Goal: Answer question/provide support

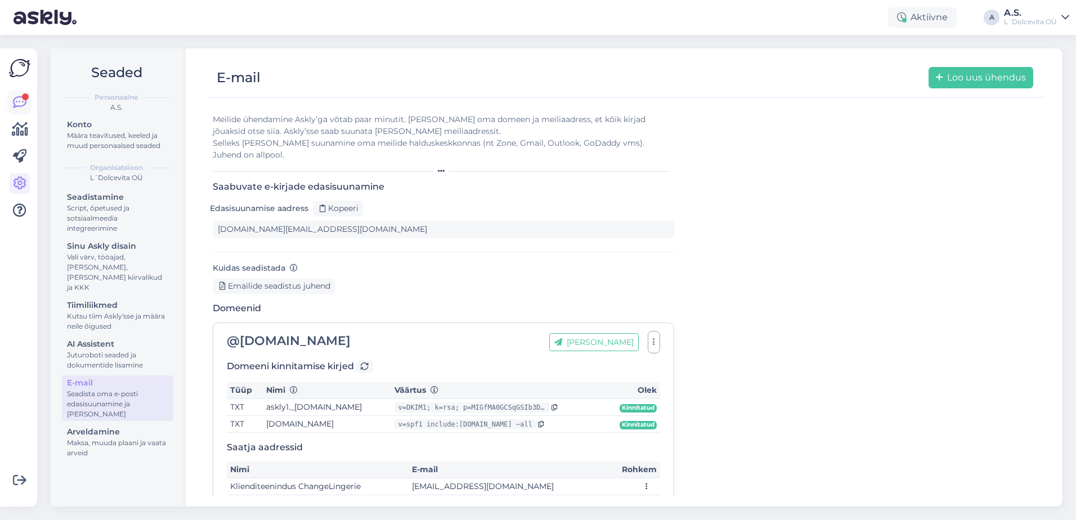
click at [23, 97] on div at bounding box center [25, 96] width 7 height 7
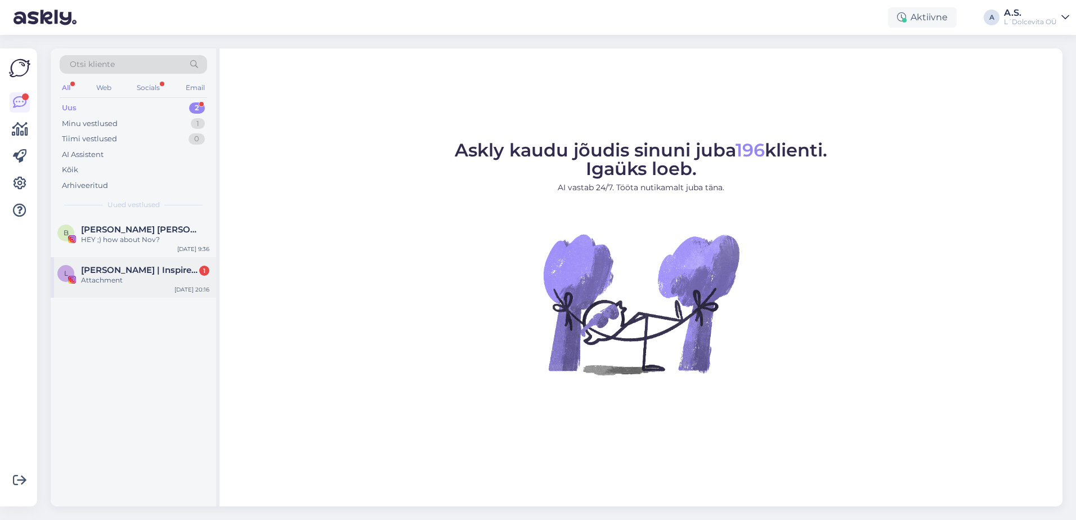
click at [137, 274] on span "[PERSON_NAME] | Inspireerijast elunautleja" at bounding box center [139, 270] width 117 height 10
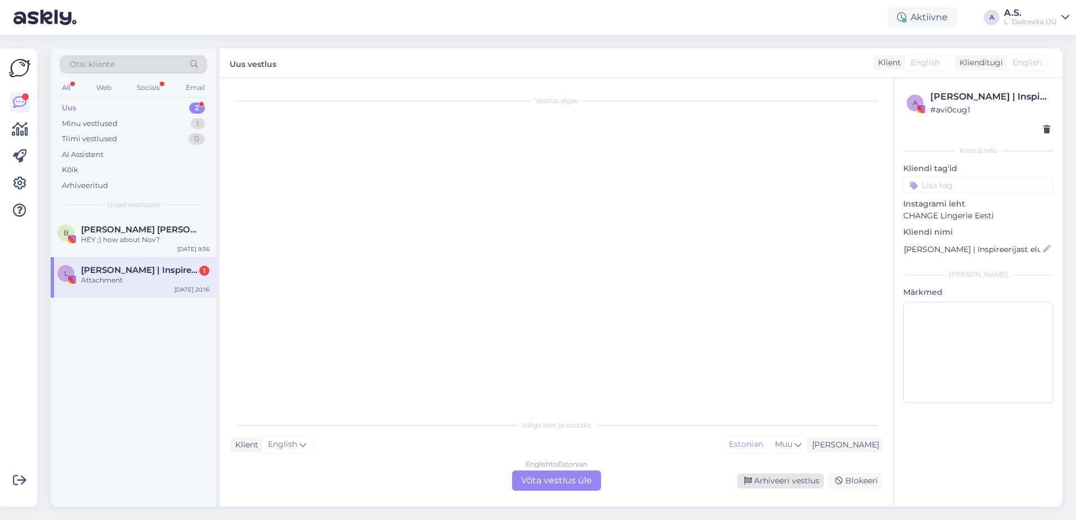
click at [804, 478] on div "Arhiveeri vestlus" at bounding box center [780, 480] width 87 height 15
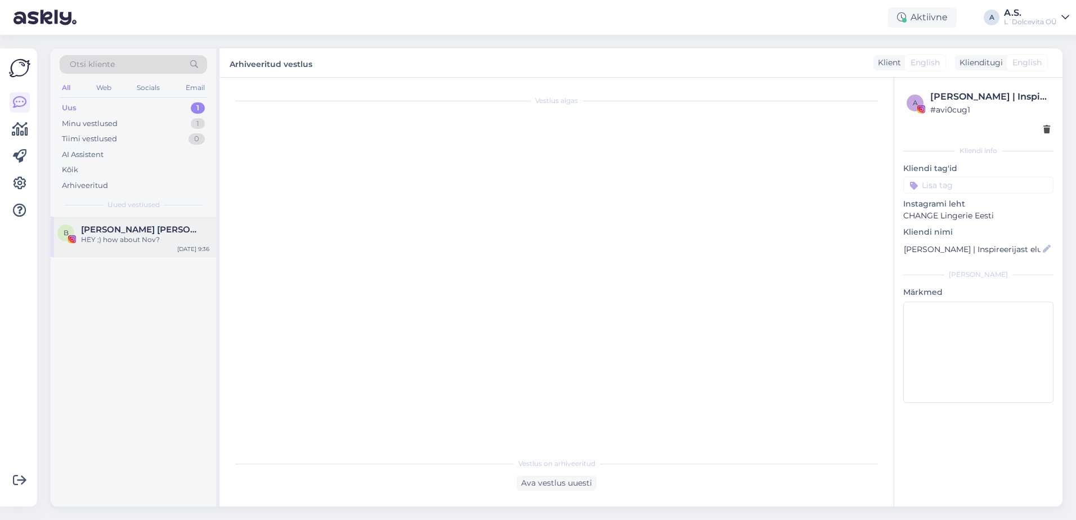
click at [118, 247] on div "B Brigitte Susanne Hunt 🐝🐺 HEY ;) how about Nov? Oct 2 9:36" at bounding box center [133, 237] width 165 height 41
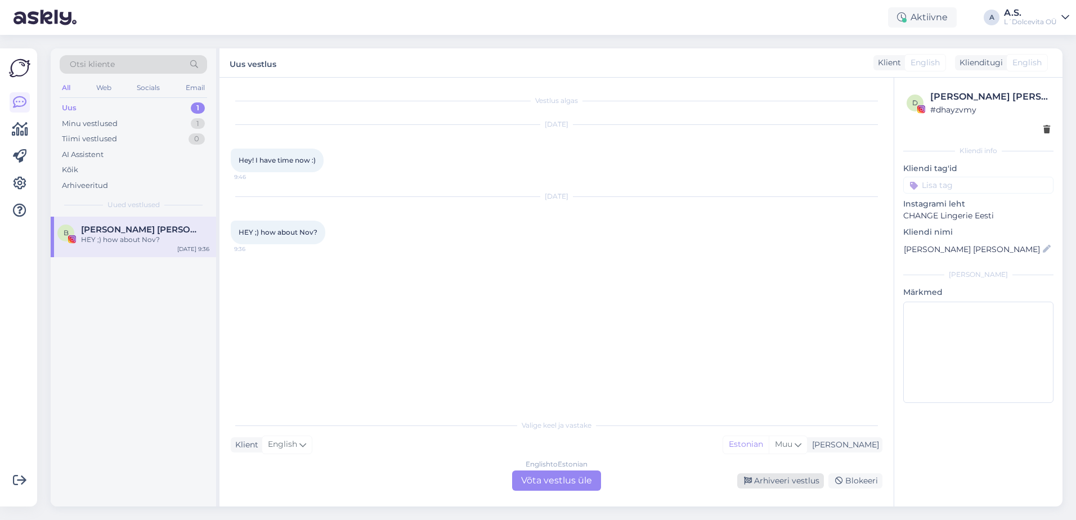
click at [789, 478] on div "Arhiveeri vestlus" at bounding box center [780, 480] width 87 height 15
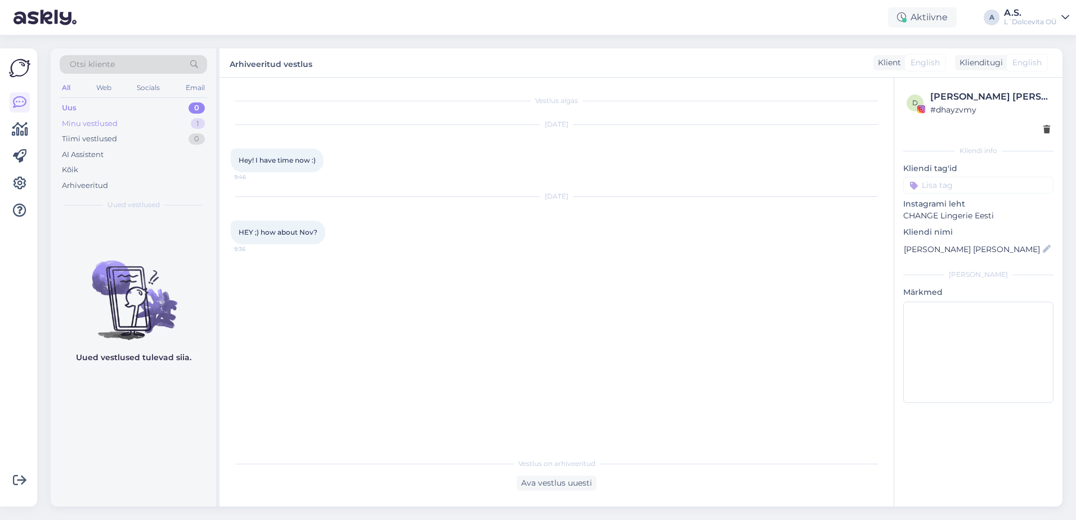
click at [110, 124] on div "Minu vestlused" at bounding box center [90, 123] width 56 height 11
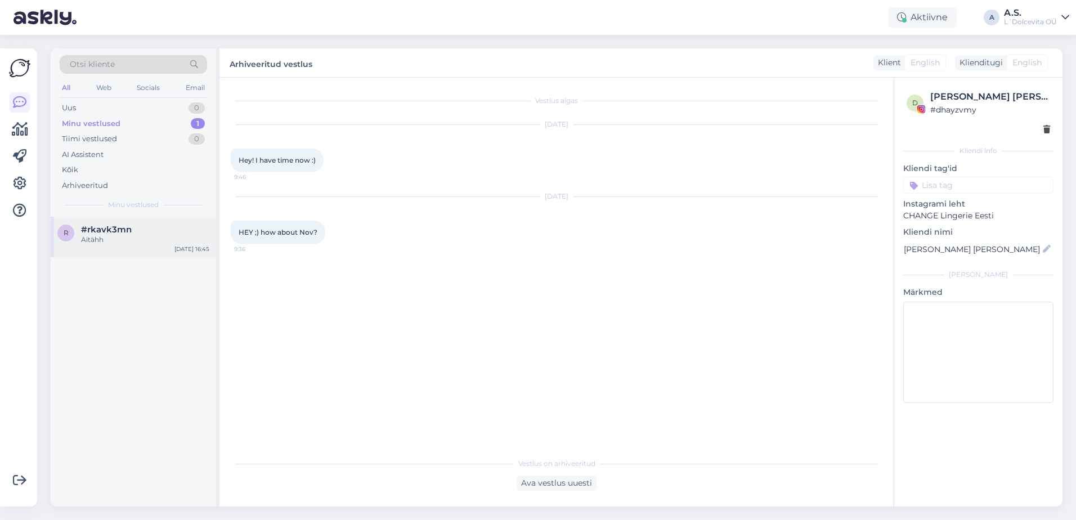
click at [121, 241] on div "Aitähh" at bounding box center [145, 240] width 128 height 10
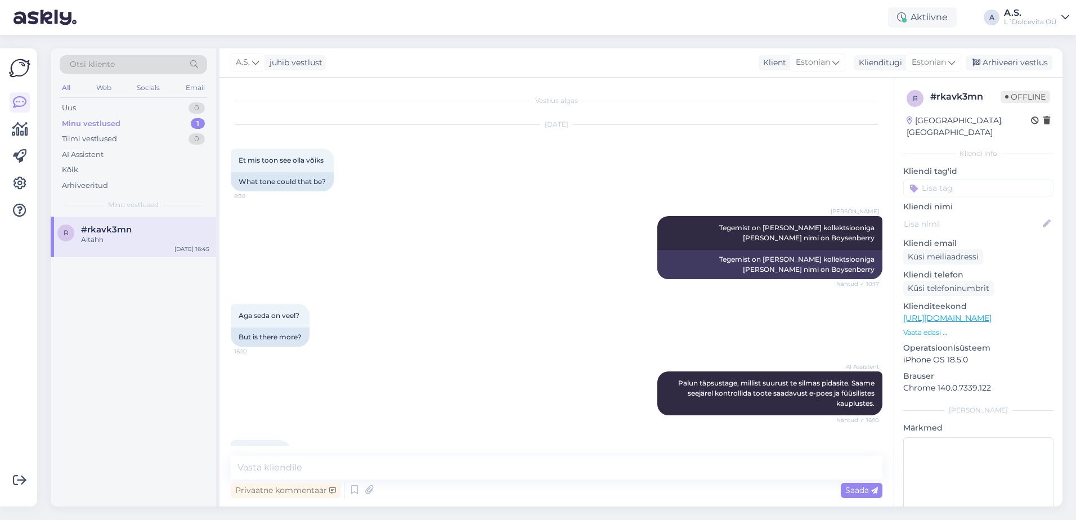
scroll to position [331, 0]
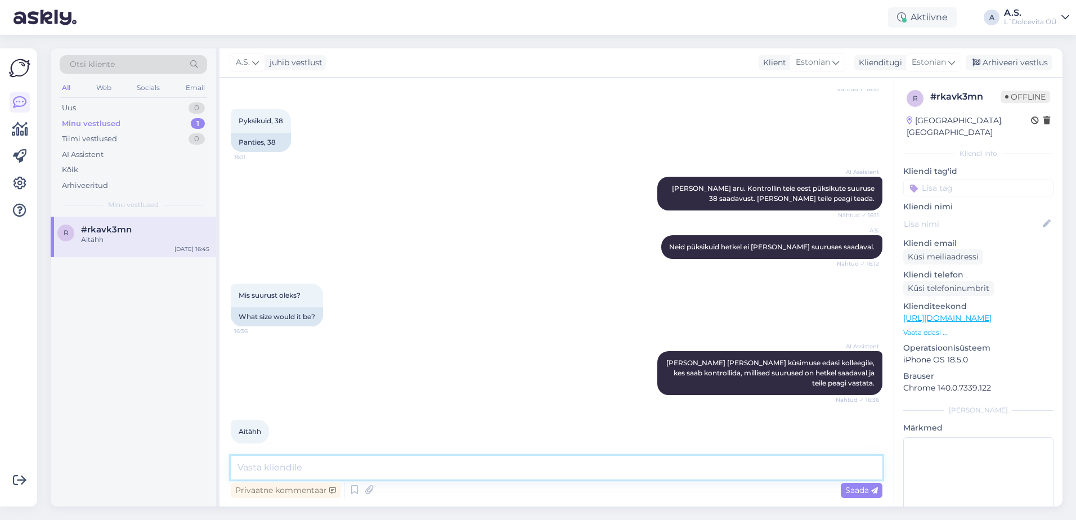
click at [437, 472] on textarea at bounding box center [557, 468] width 652 height 24
type textarea "Teie küsitud püksikuid meil hetkel ei ole saadaval [PERSON_NAME] suurusi."
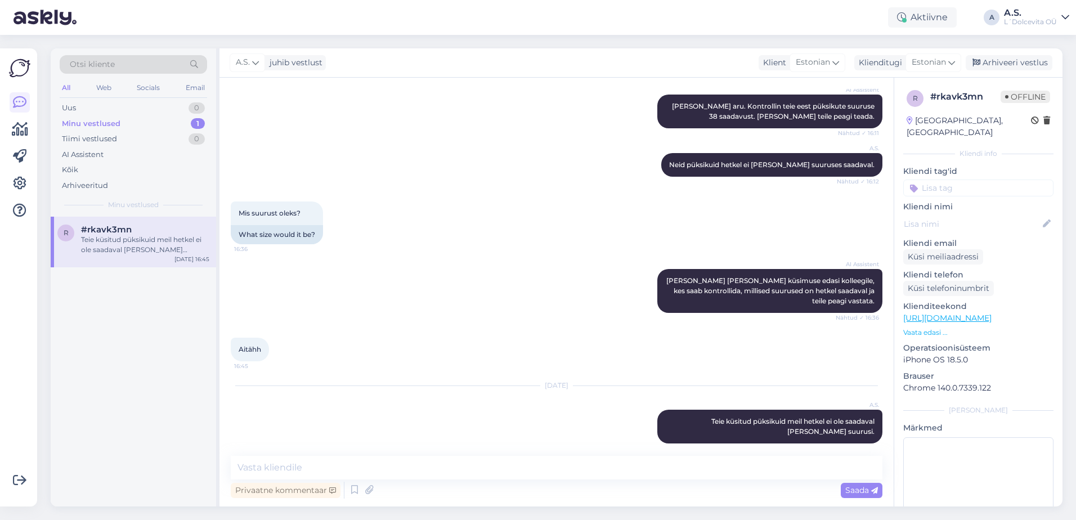
click at [122, 126] on div "Minu vestlused 1" at bounding box center [133, 124] width 147 height 16
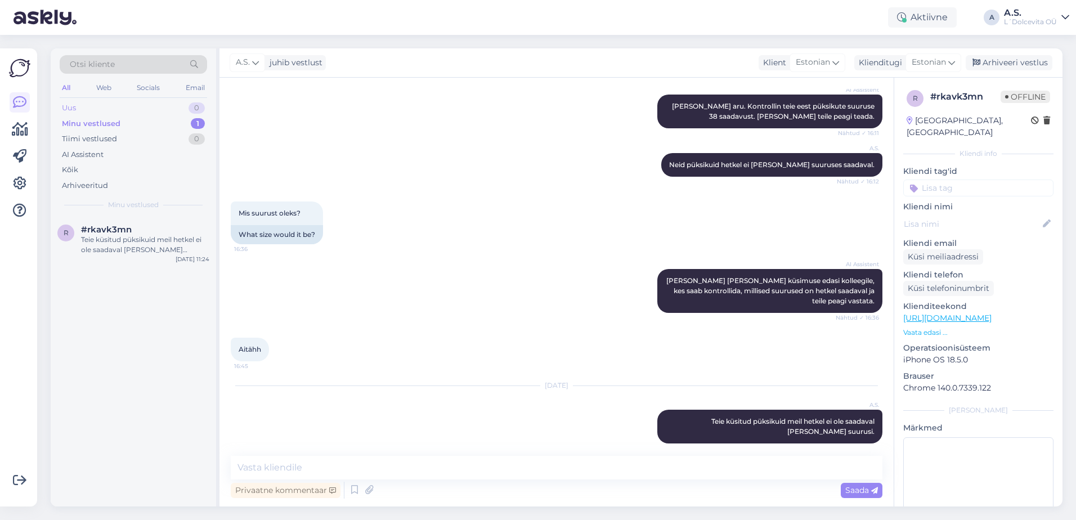
click at [107, 109] on div "Uus 0" at bounding box center [133, 108] width 147 height 16
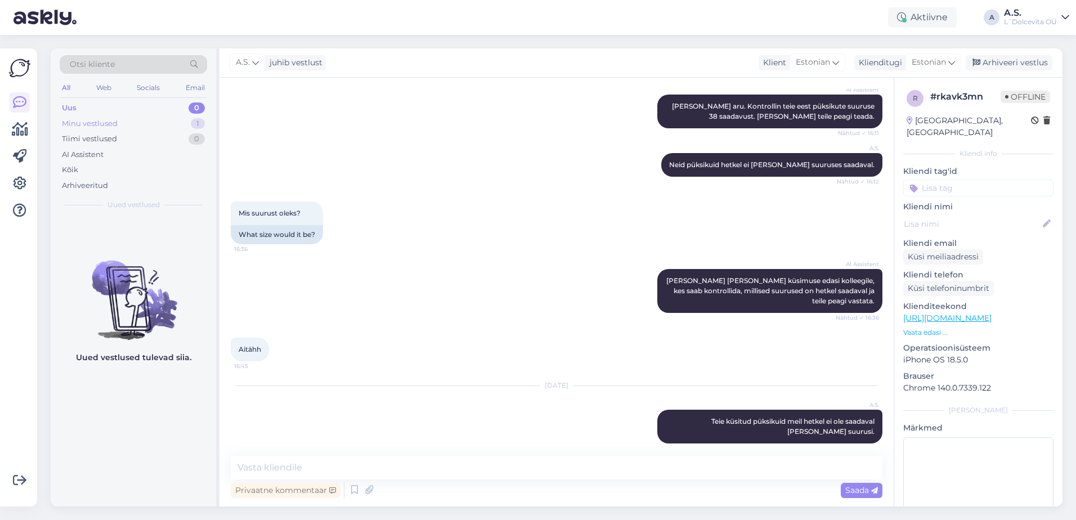
click at [107, 125] on div "Minu vestlused" at bounding box center [90, 123] width 56 height 11
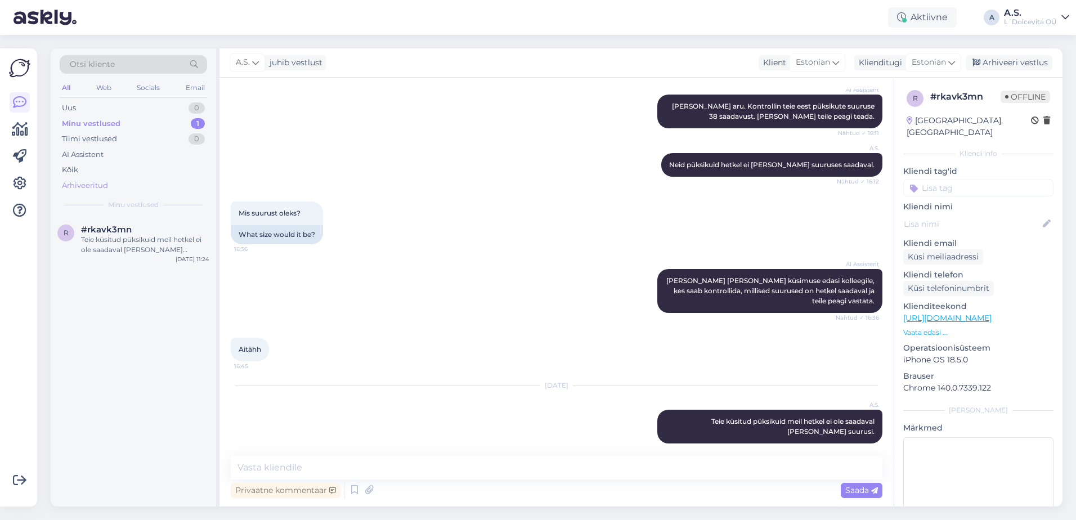
click at [104, 187] on div "Arhiveeritud" at bounding box center [85, 185] width 46 height 11
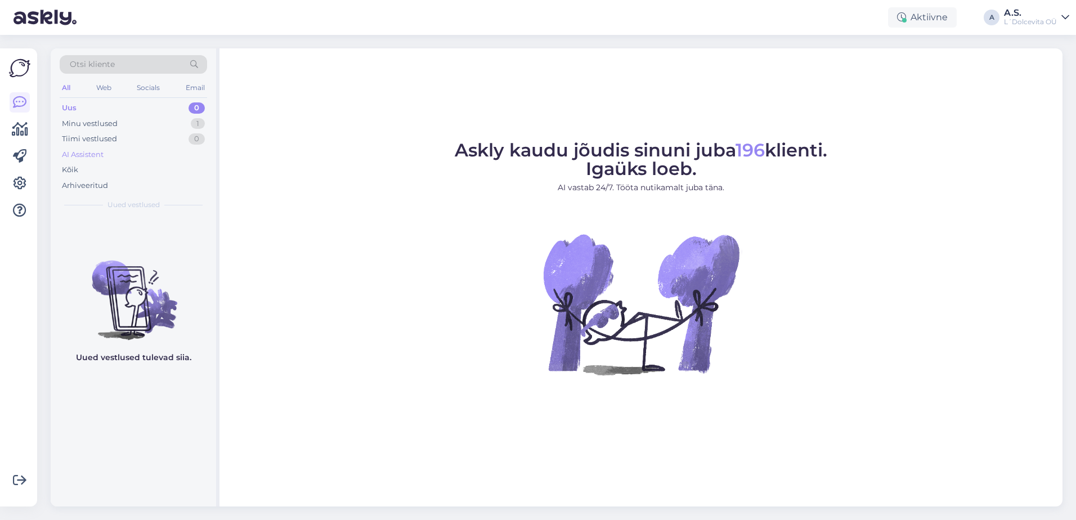
click at [95, 155] on div "AI Assistent" at bounding box center [83, 154] width 42 height 11
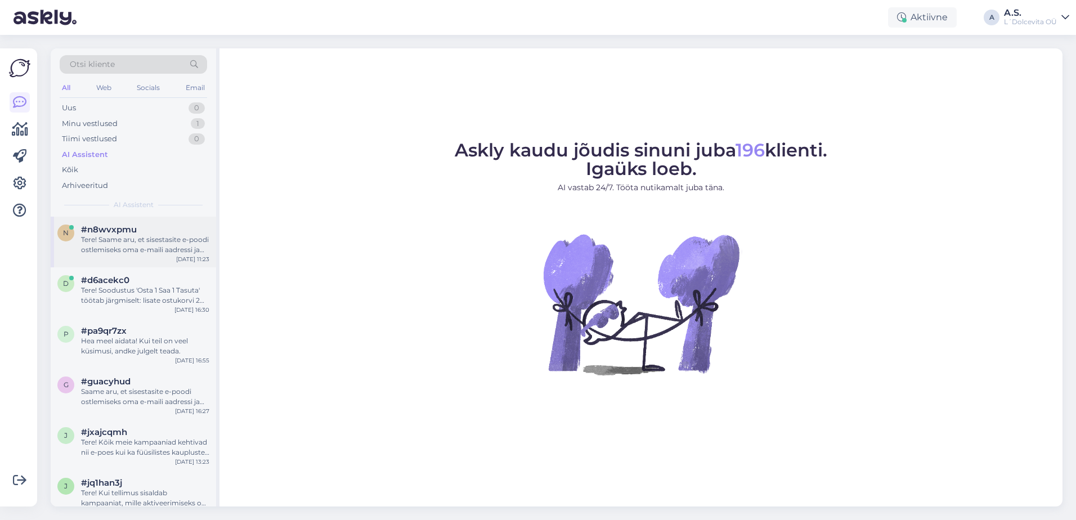
click at [124, 255] on div "n #n8wvxpmu Tere! Saame aru, et sisestasite e-poodi ostlemiseks oma e-maili aad…" at bounding box center [133, 242] width 165 height 51
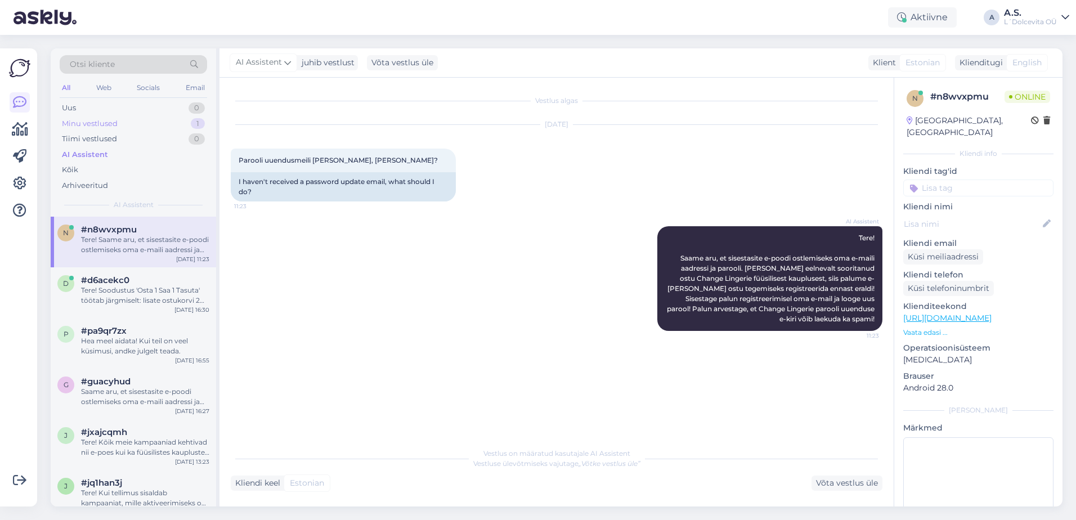
click at [132, 129] on div "Minu vestlused 1" at bounding box center [133, 124] width 147 height 16
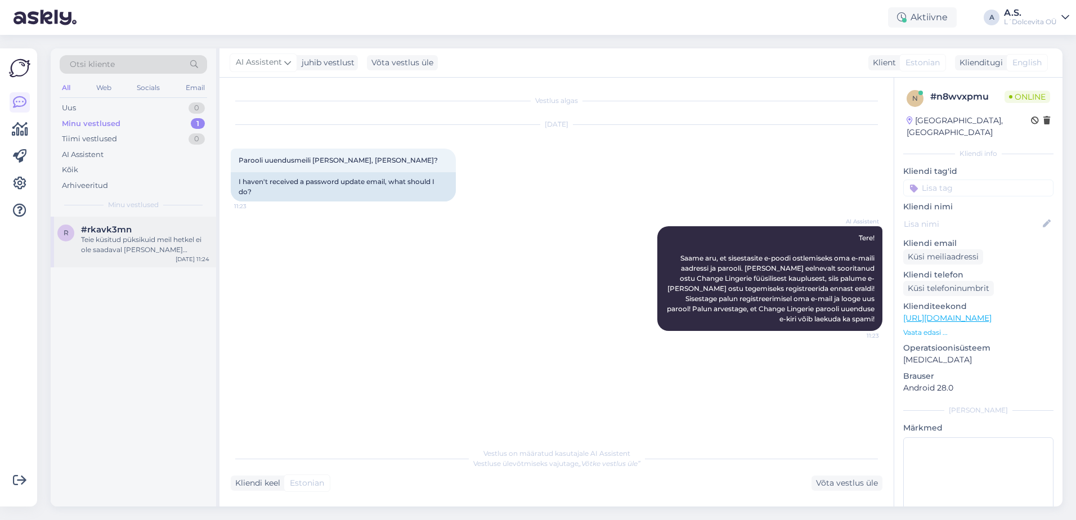
click at [151, 262] on div "r #rkavk3mn Teie küsitud püksikuid meil hetkel ei ole saadaval [PERSON_NAME] su…" at bounding box center [133, 242] width 165 height 51
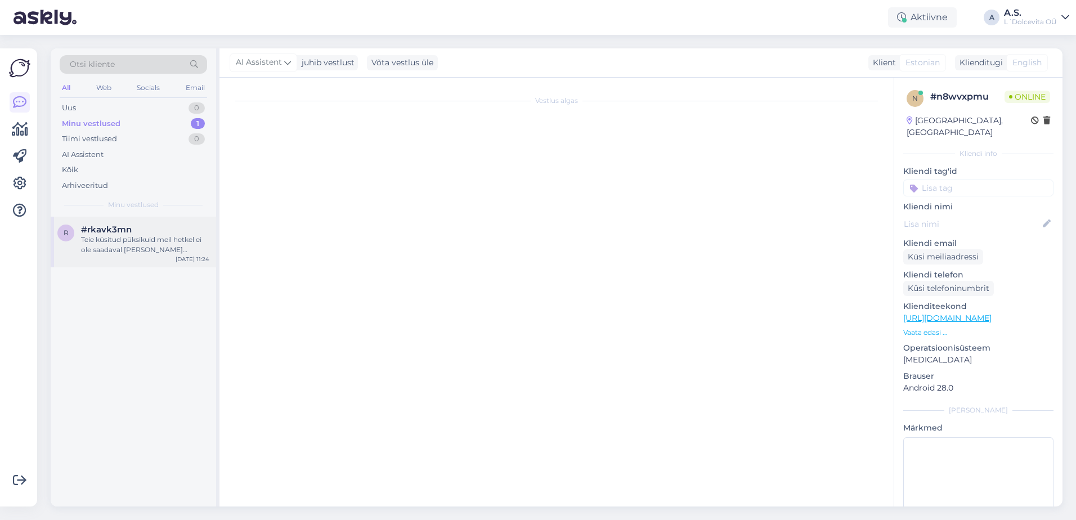
scroll to position [413, 0]
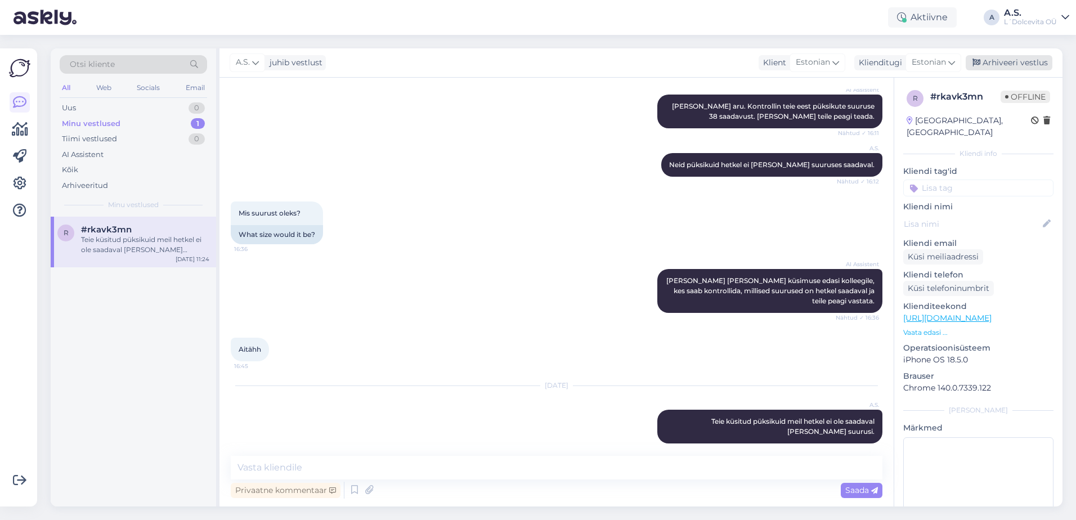
click at [1006, 57] on div "Arhiveeri vestlus" at bounding box center [1008, 62] width 87 height 15
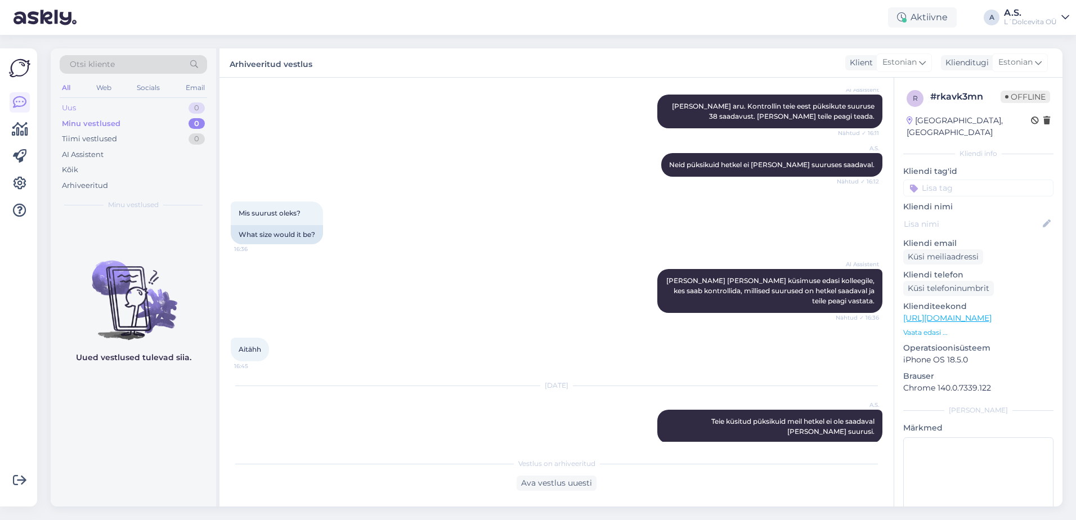
click at [94, 107] on div "Uus 0" at bounding box center [133, 108] width 147 height 16
click at [97, 155] on div "AI Assistent" at bounding box center [83, 154] width 42 height 11
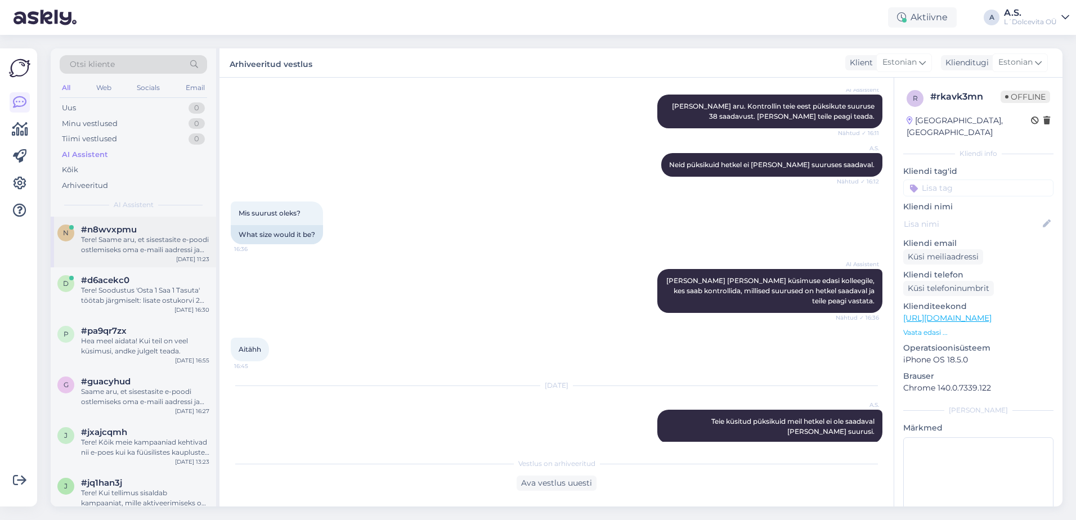
click at [135, 249] on div "Tere! Saame aru, et sisestasite e-poodi ostlemiseks oma e-maili aadressi ja par…" at bounding box center [145, 245] width 128 height 20
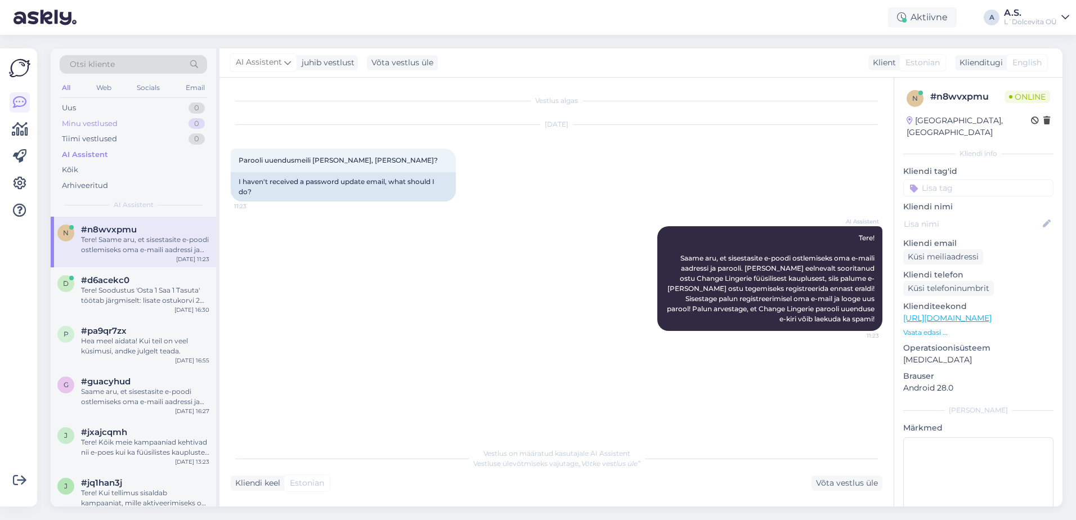
click at [83, 125] on div "Minu vestlused" at bounding box center [90, 123] width 56 height 11
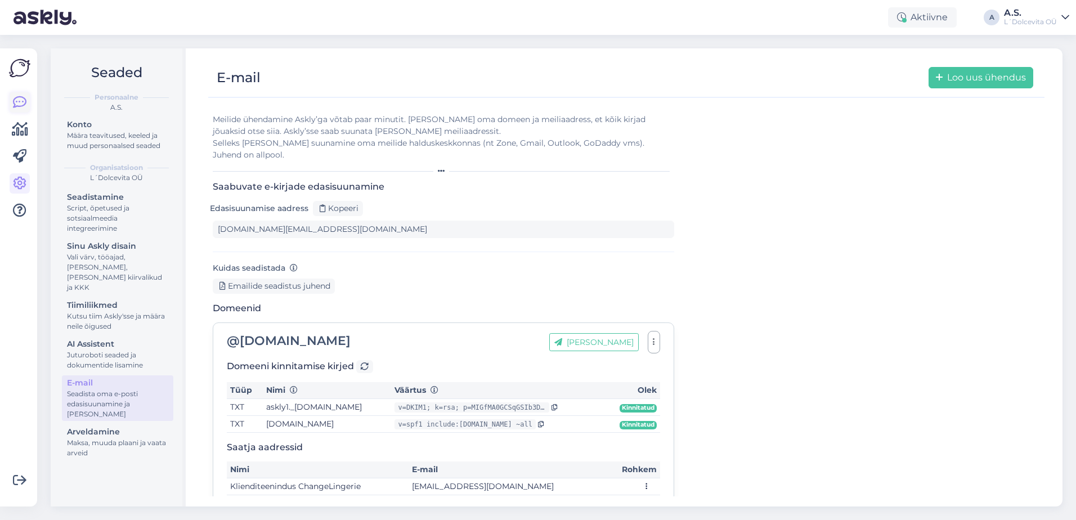
click at [19, 107] on icon at bounding box center [20, 103] width 14 height 14
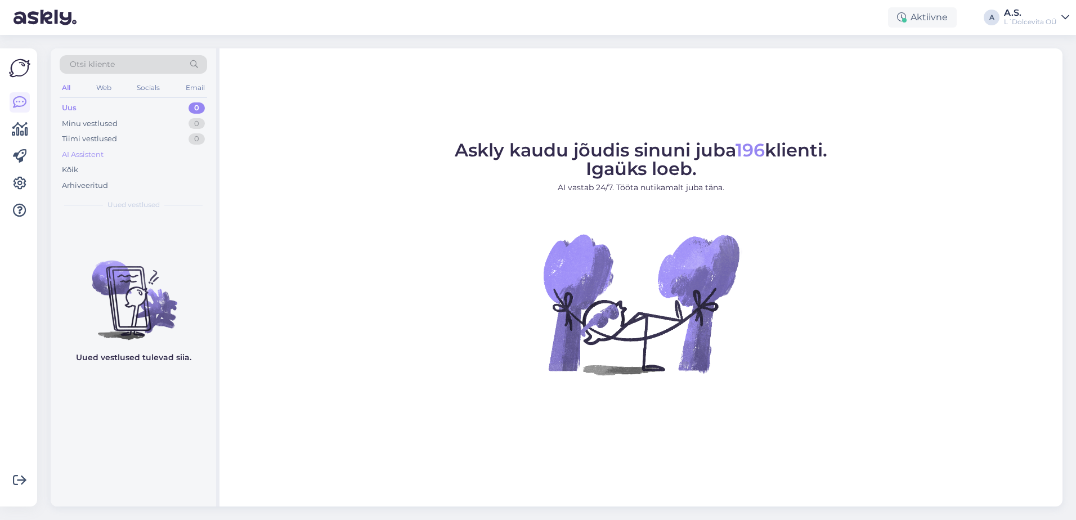
click at [95, 151] on div "AI Assistent" at bounding box center [83, 154] width 42 height 11
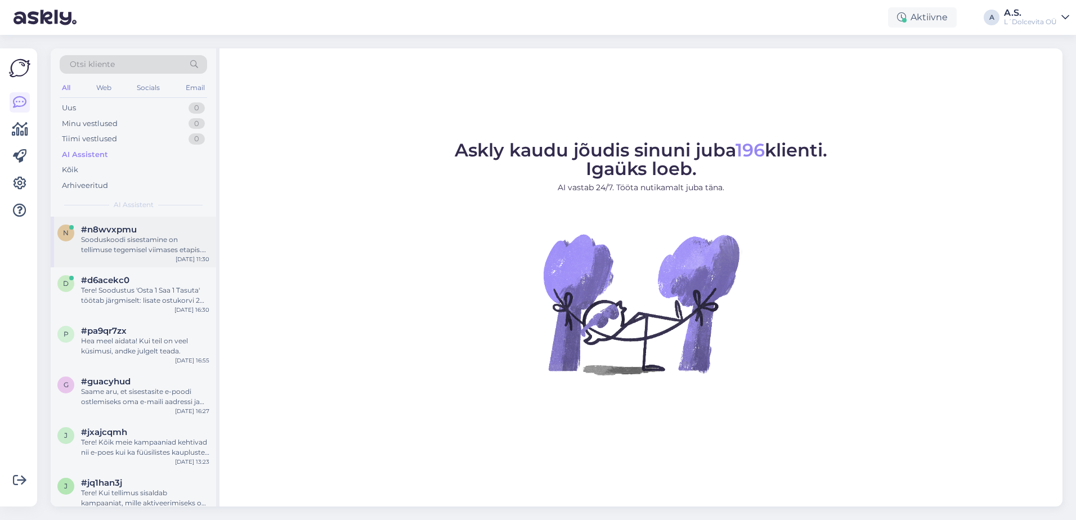
click at [147, 250] on div "Sooduskoodi sisestamine on tellimuse tegemisel viimases etapis. Peale toote ja …" at bounding box center [145, 245] width 128 height 20
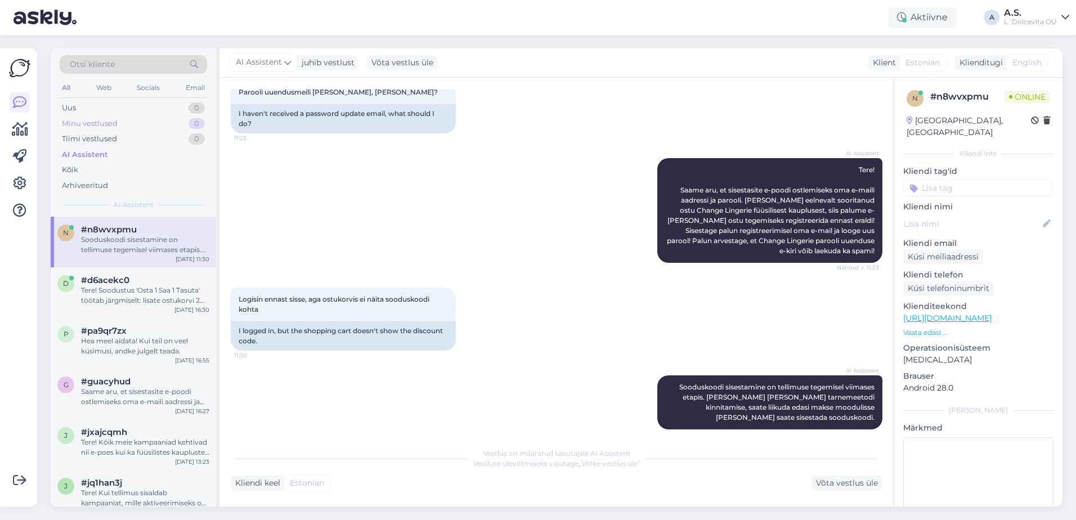
click at [107, 124] on div "Minu vestlused" at bounding box center [90, 123] width 56 height 11
